Goal: Book appointment/travel/reservation

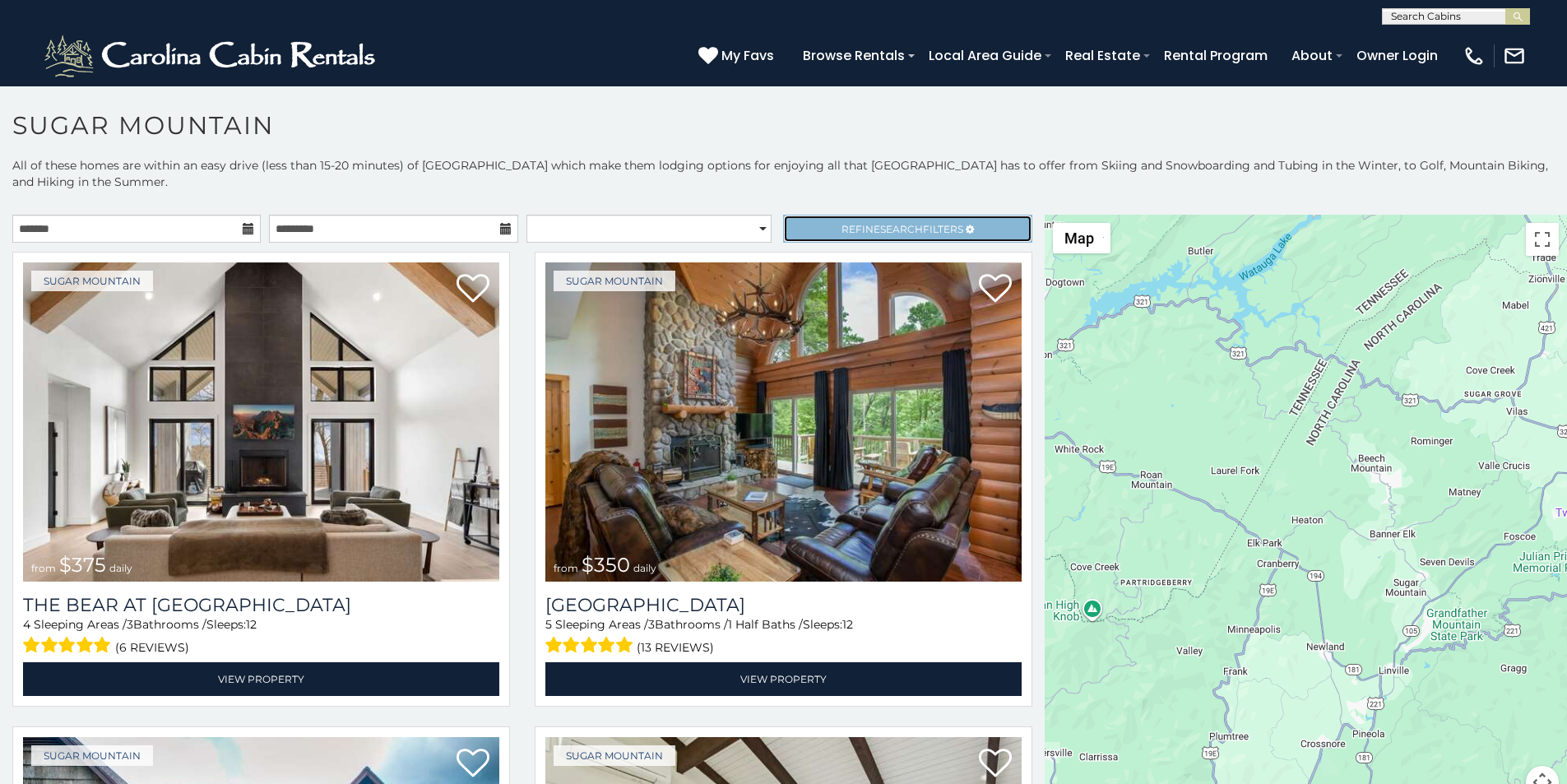
click at [798, 215] on link "Refine Search Filters" at bounding box center [908, 229] width 248 height 28
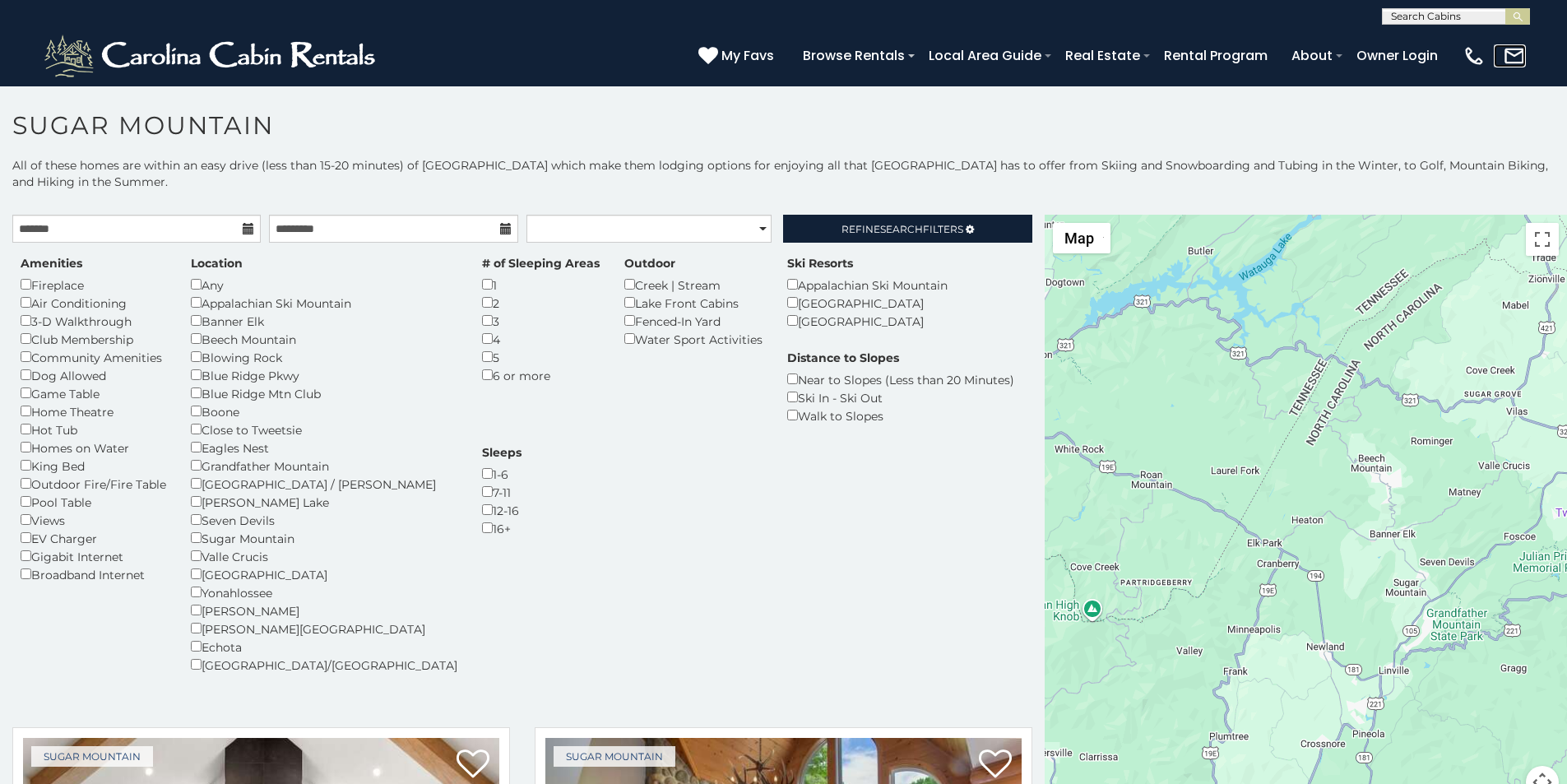
click at [1518, 61] on link at bounding box center [1509, 56] width 32 height 23
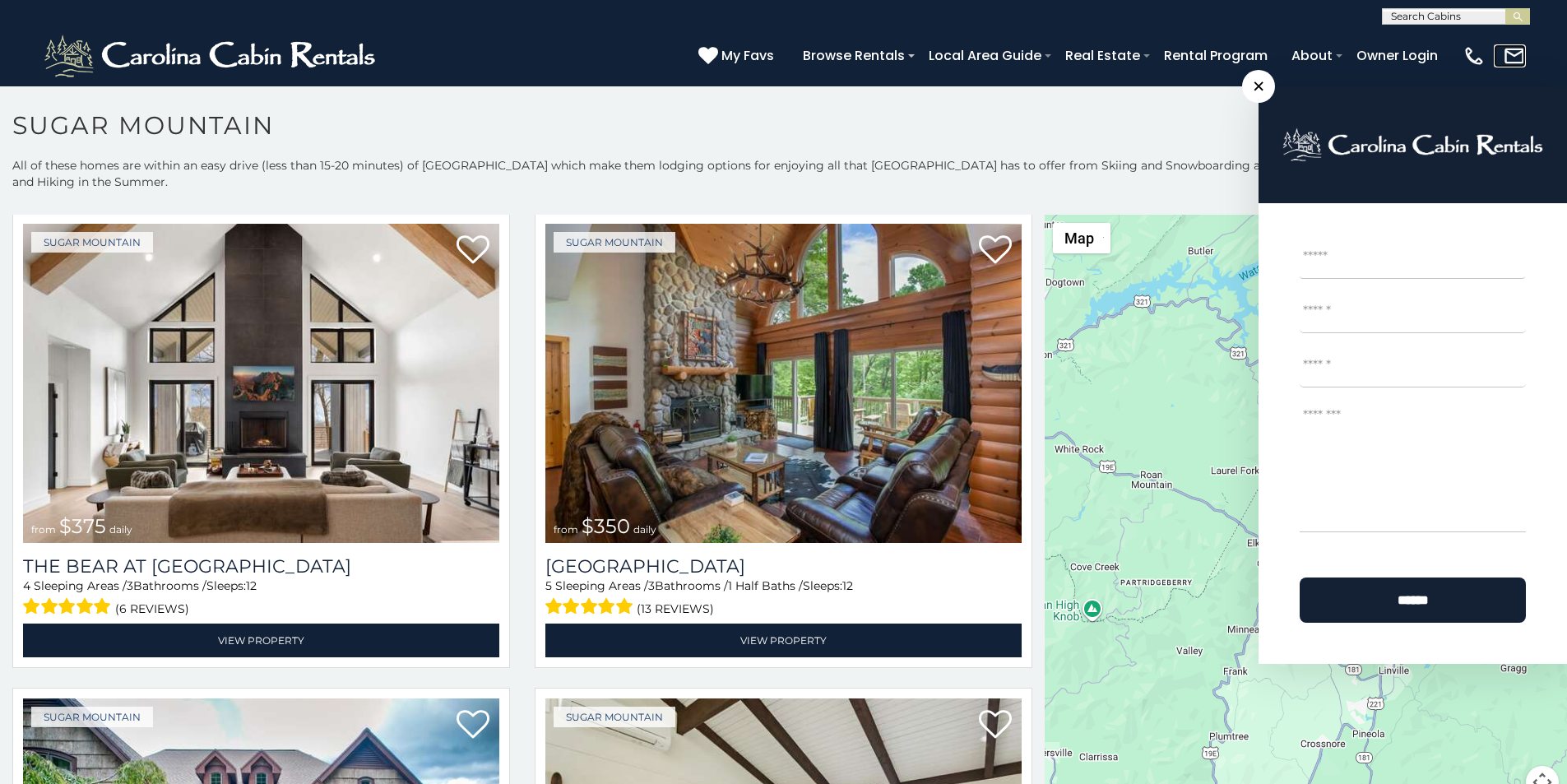
scroll to position [582, 0]
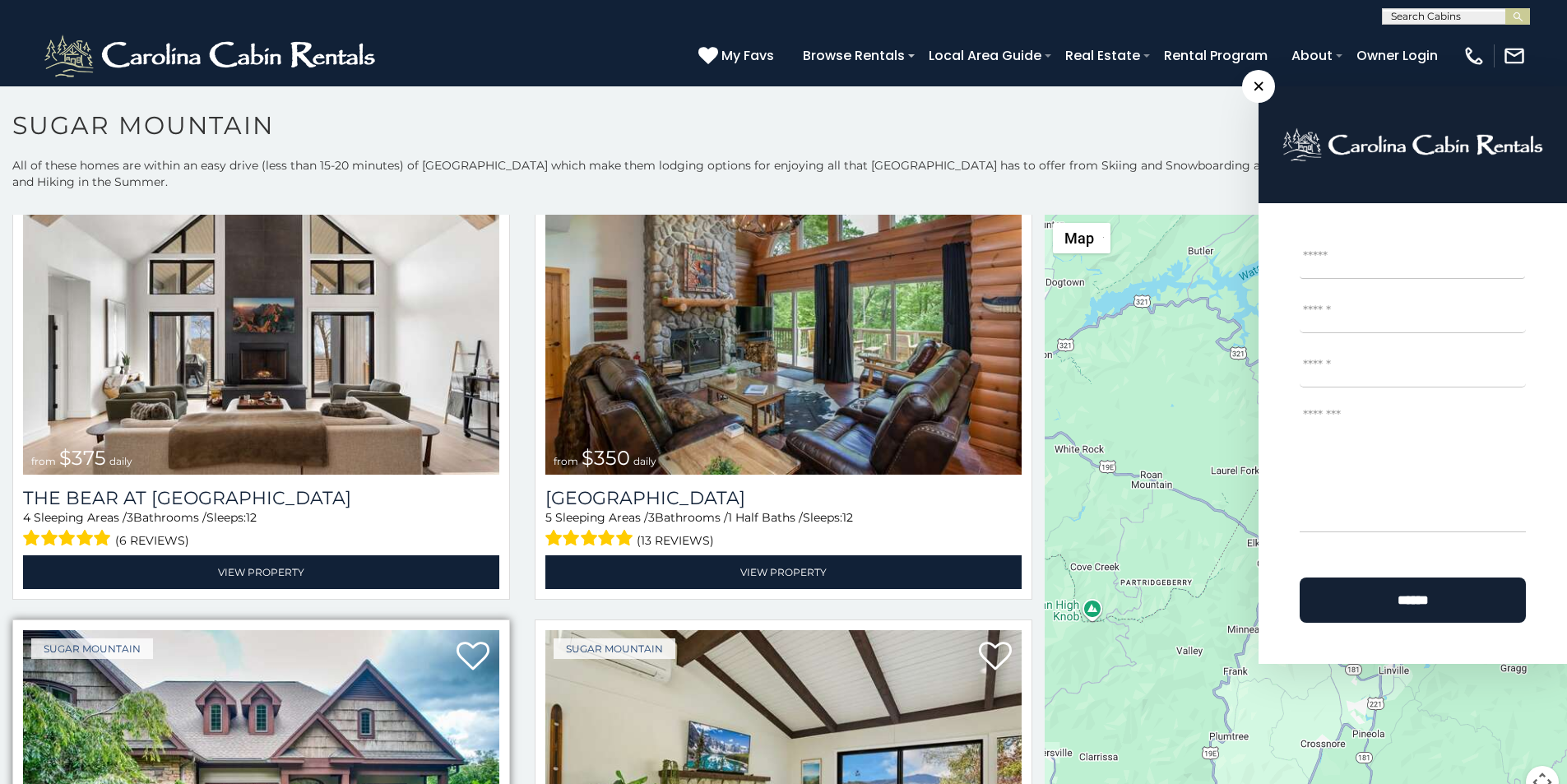
click at [69, 780] on img at bounding box center [261, 789] width 476 height 319
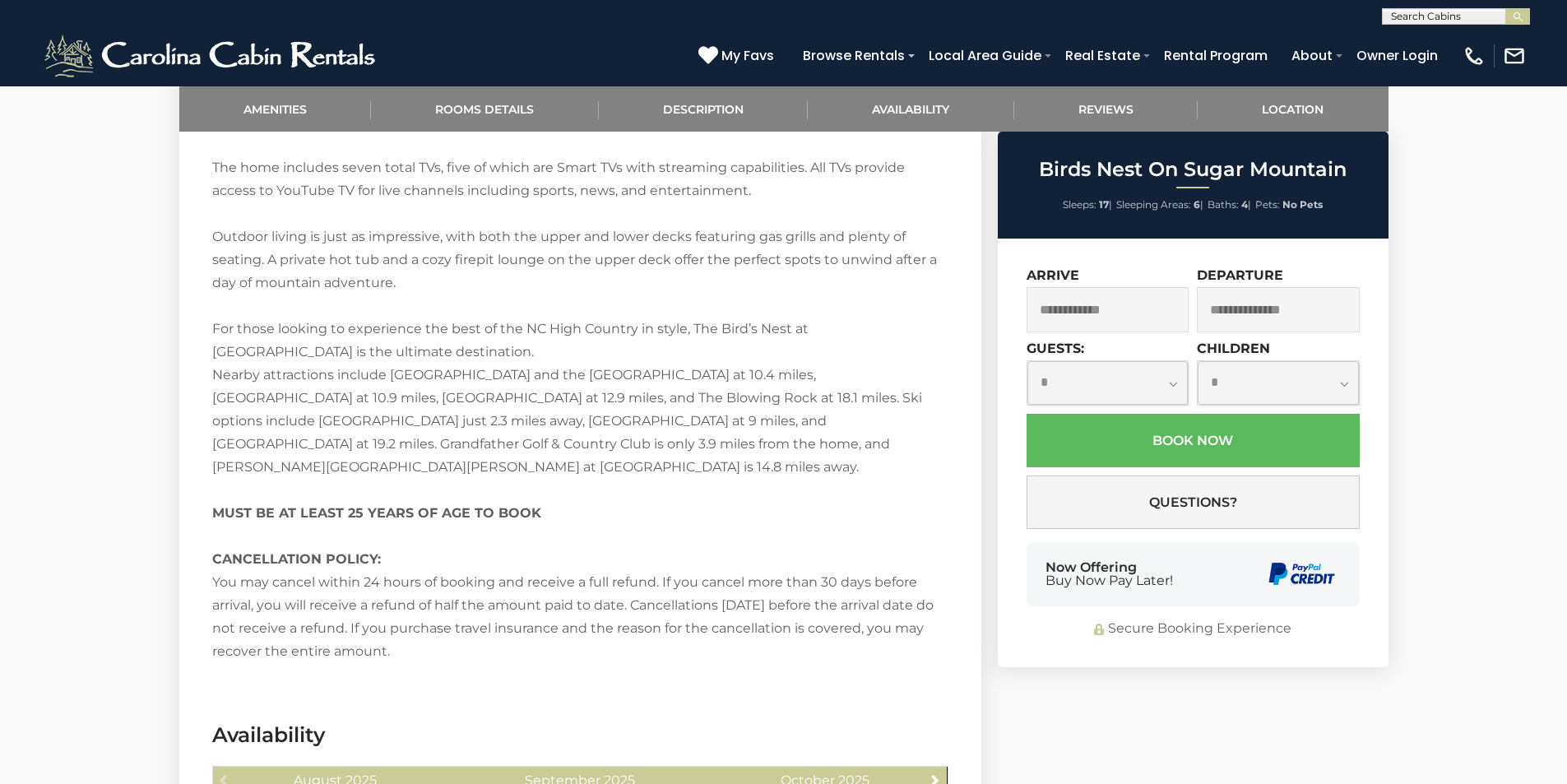
scroll to position [2956, 0]
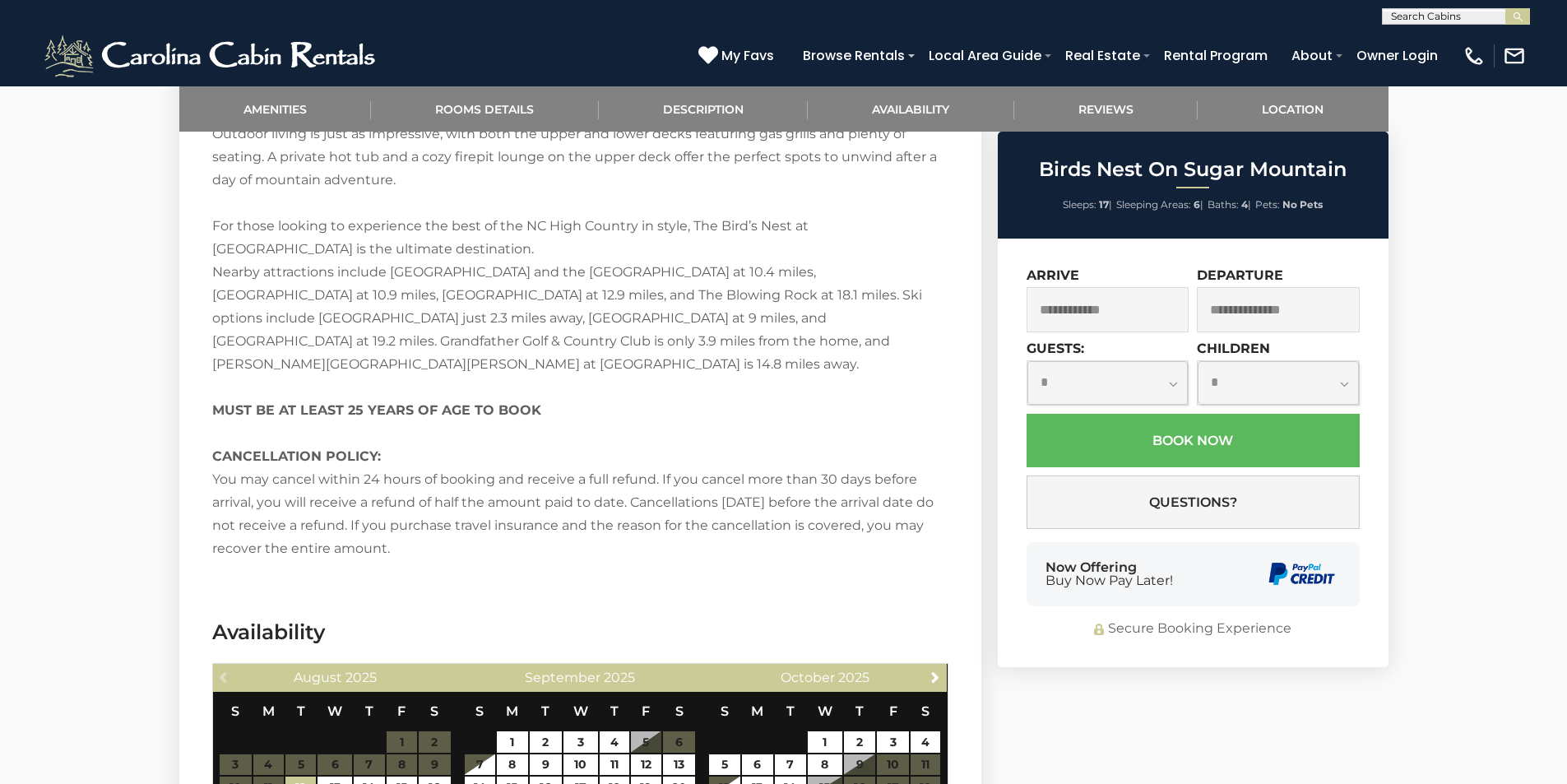
click at [1059, 547] on div "Now Offering Buy Now Pay Later!" at bounding box center [1193, 574] width 334 height 65
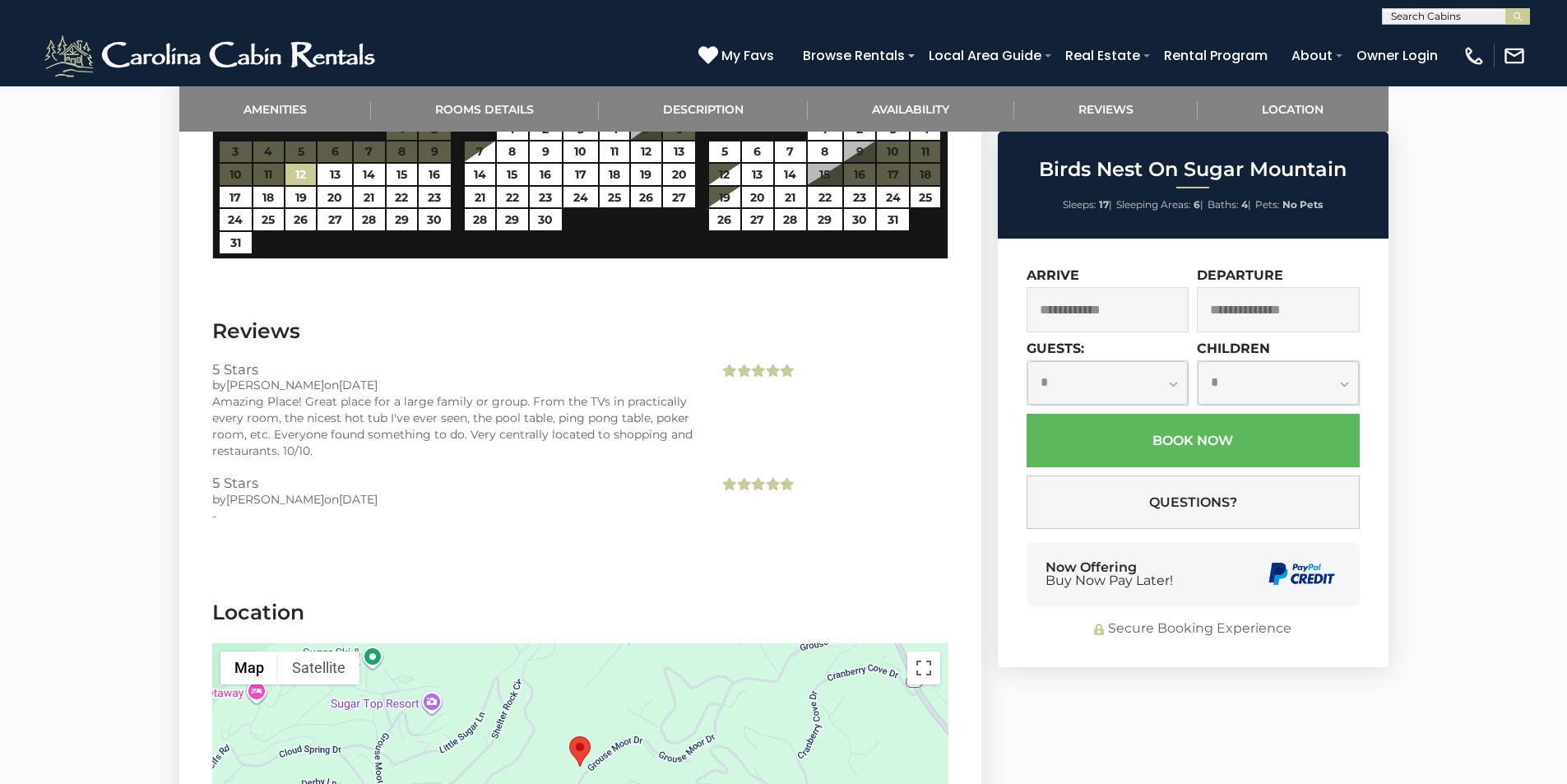
scroll to position [3637, 0]
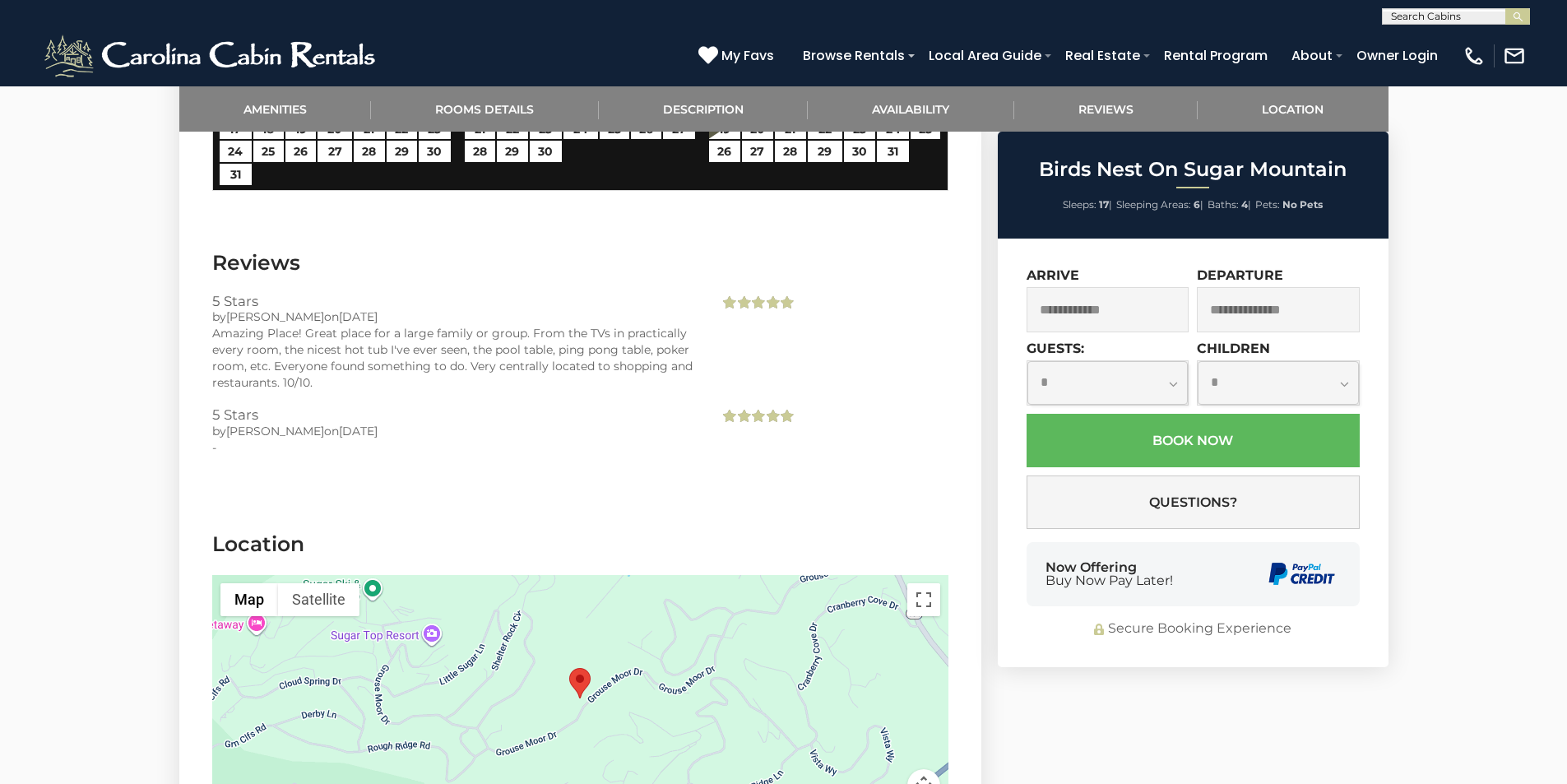
click at [1231, 619] on div "Secure Booking Experience" at bounding box center [1193, 628] width 334 height 19
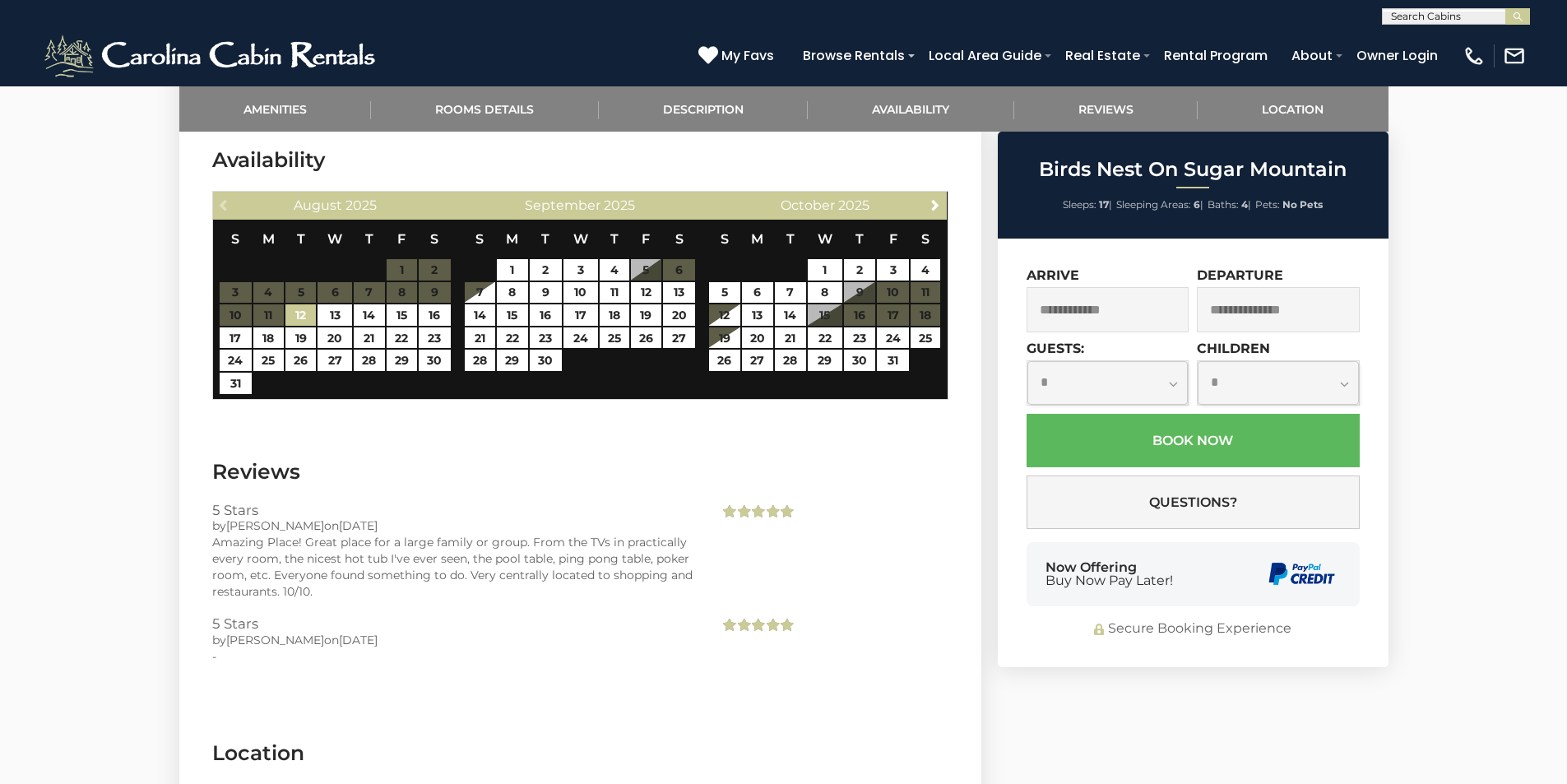
scroll to position [3388, 0]
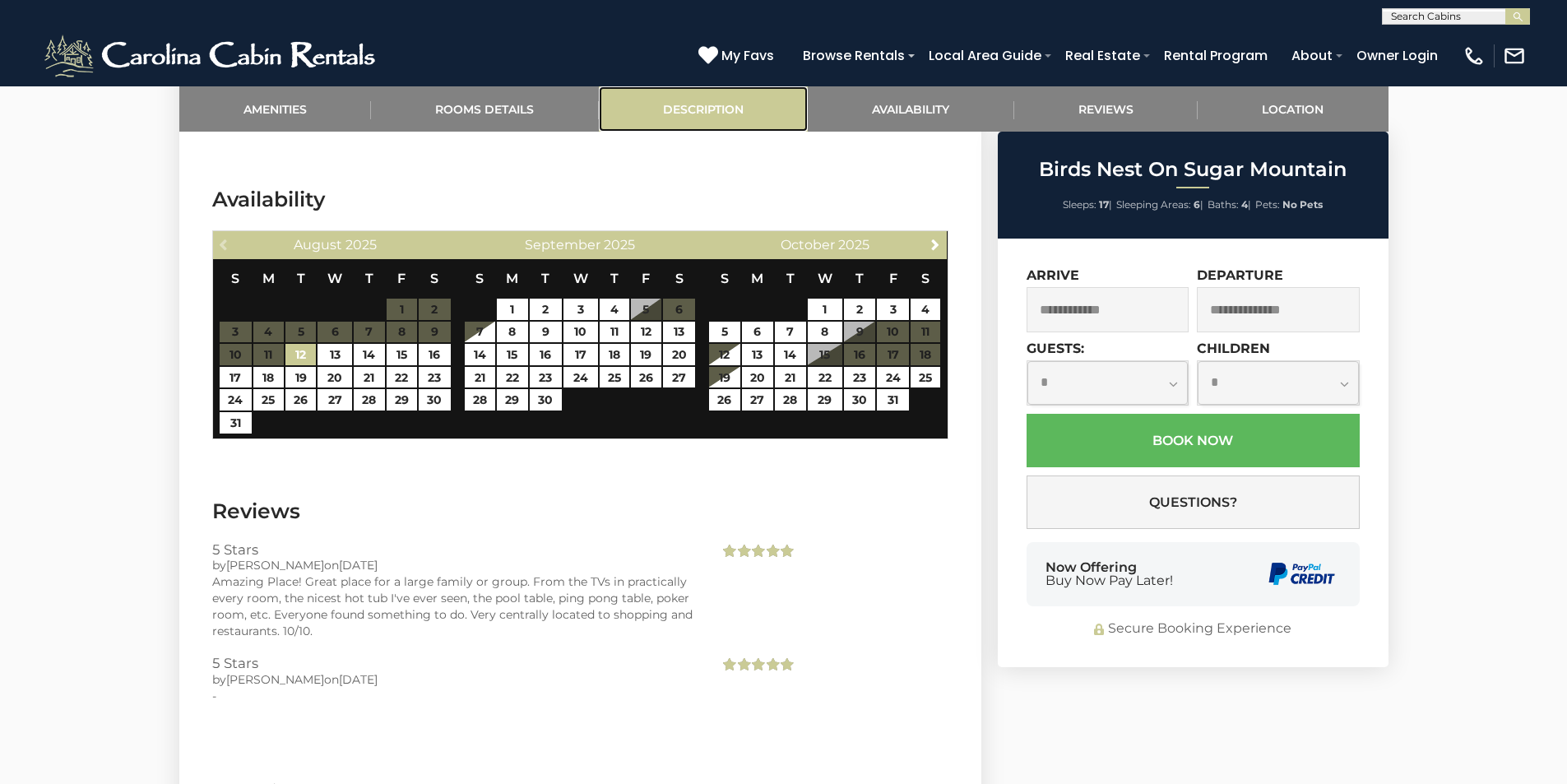
click at [671, 96] on link "Description" at bounding box center [703, 109] width 209 height 45
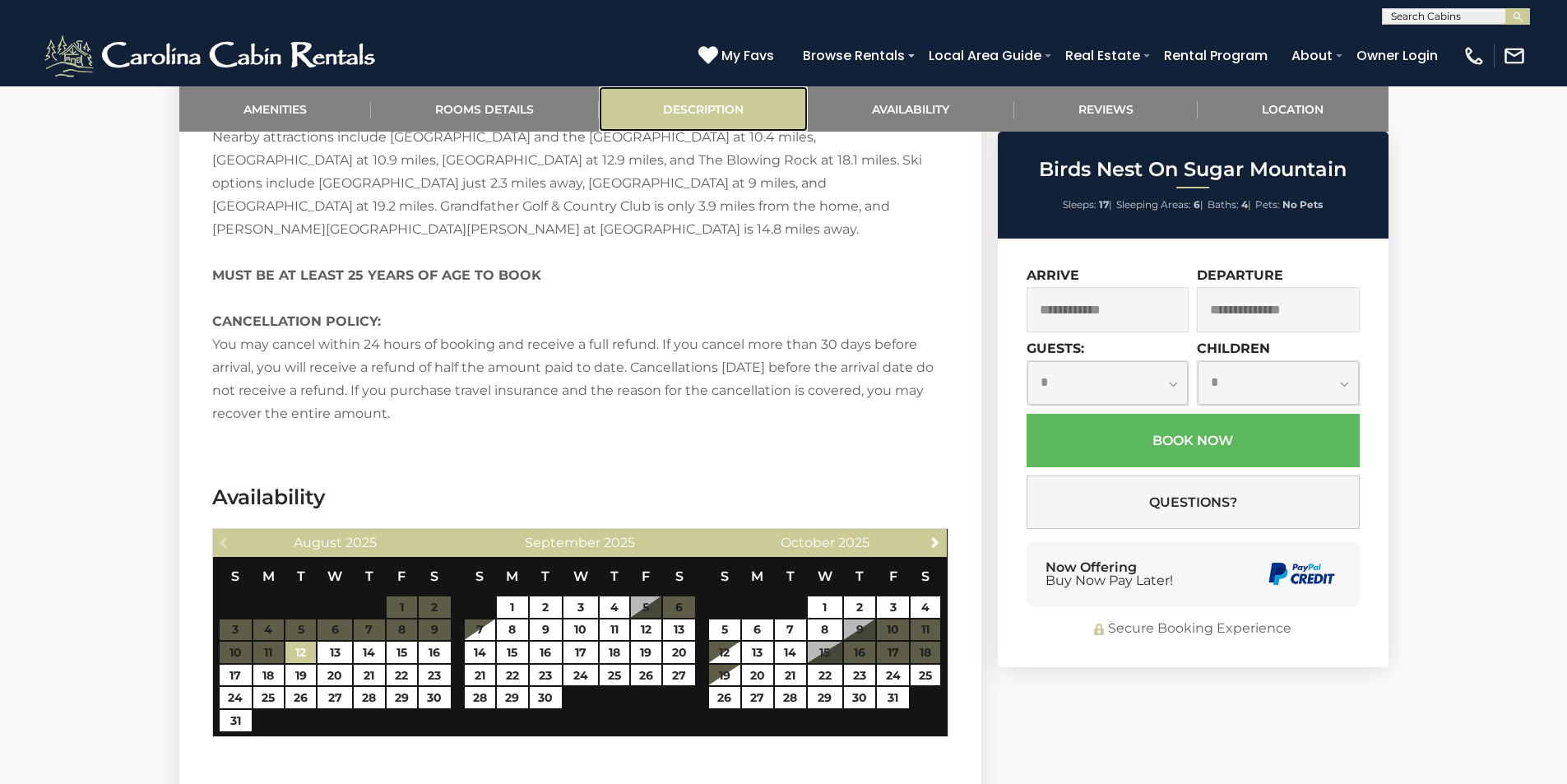
scroll to position [3129, 0]
